Goal: Find specific page/section: Find specific page/section

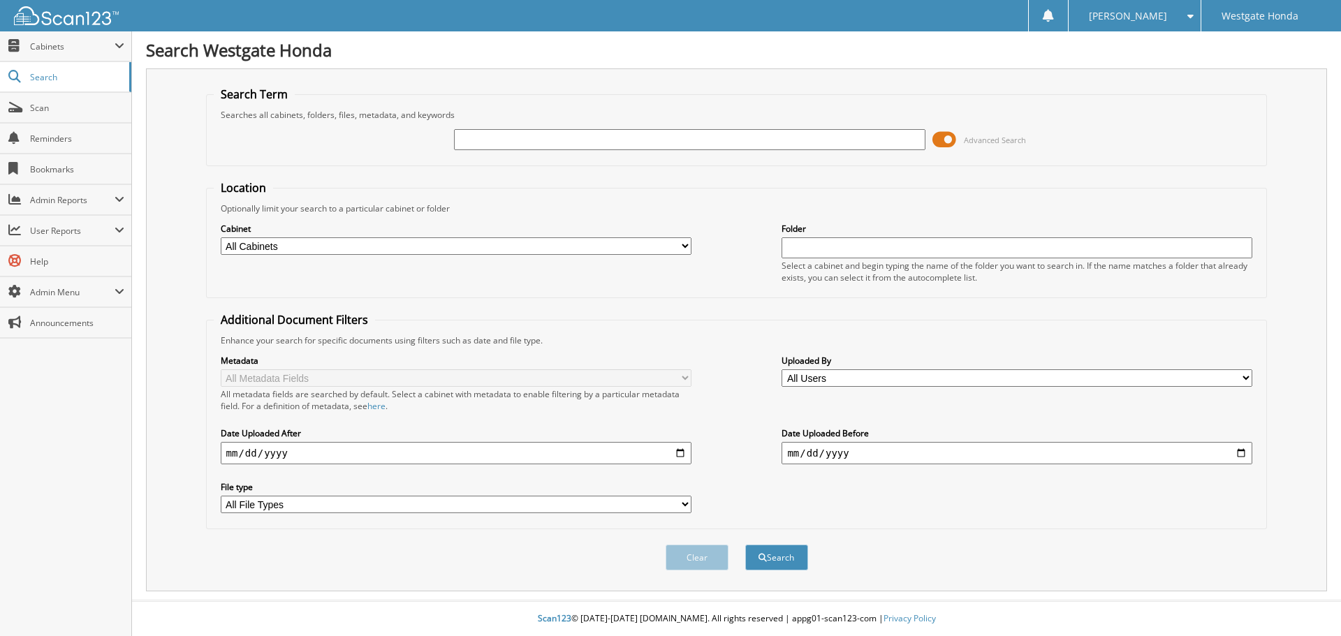
click at [492, 135] on input "text" at bounding box center [689, 139] width 471 height 21
type input "63420"
click at [745, 545] on button "Search" at bounding box center [776, 558] width 63 height 26
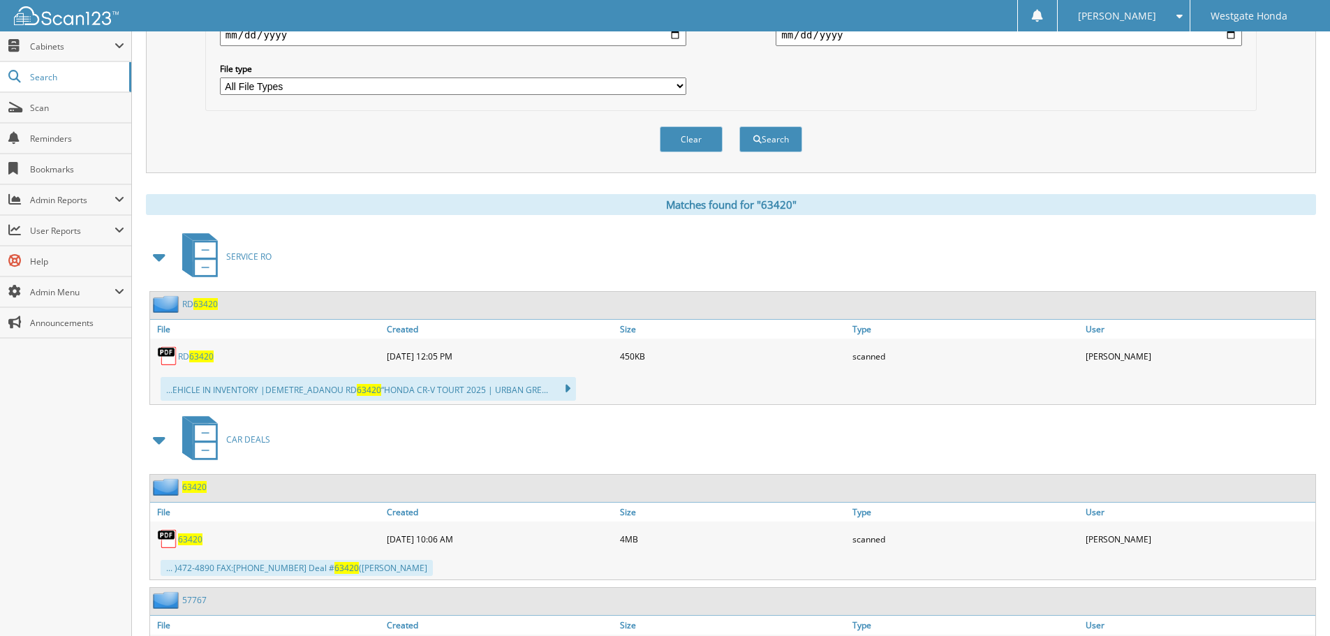
scroll to position [419, 0]
click at [195, 542] on span "63420" at bounding box center [190, 539] width 24 height 12
